Goal: Transaction & Acquisition: Purchase product/service

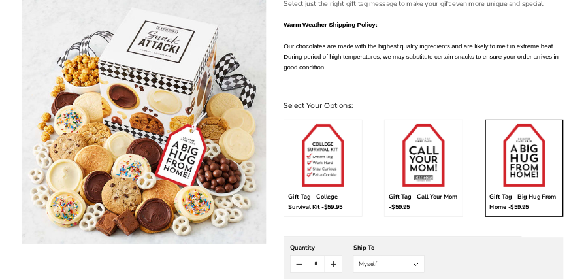
scroll to position [718, 0]
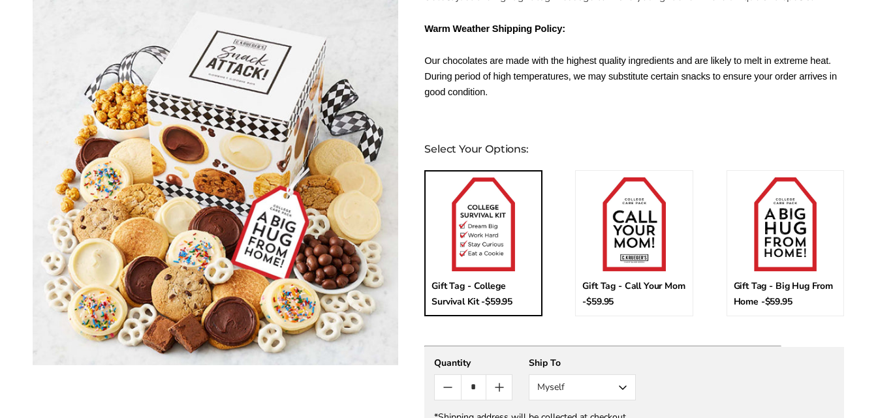
click at [478, 227] on img at bounding box center [483, 225] width 63 height 94
click at [478, 191] on input "*" at bounding box center [479, 185] width 97 height 14
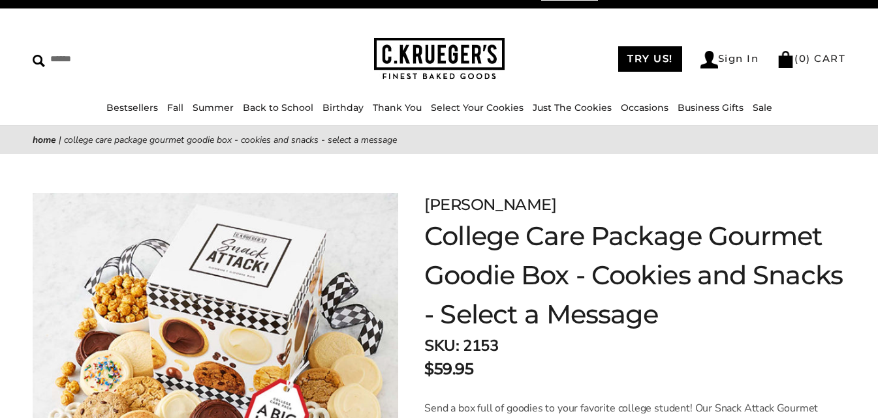
scroll to position [0, 0]
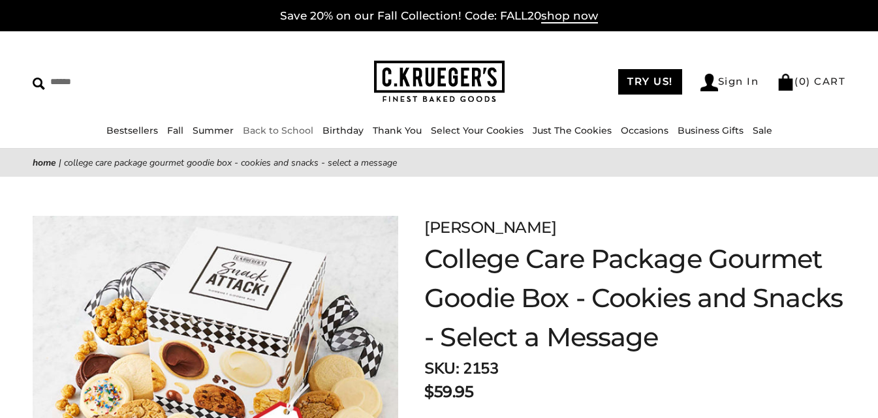
click at [287, 130] on link "Back to School" at bounding box center [278, 131] width 71 height 12
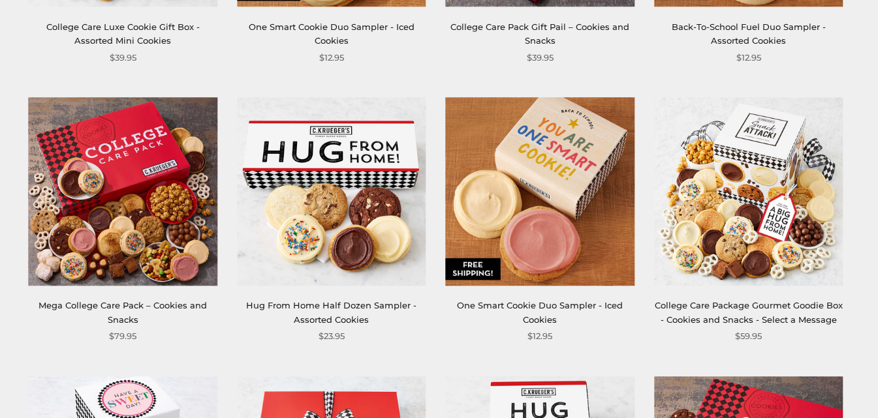
scroll to position [718, 0]
